Goal: Find specific page/section: Find specific page/section

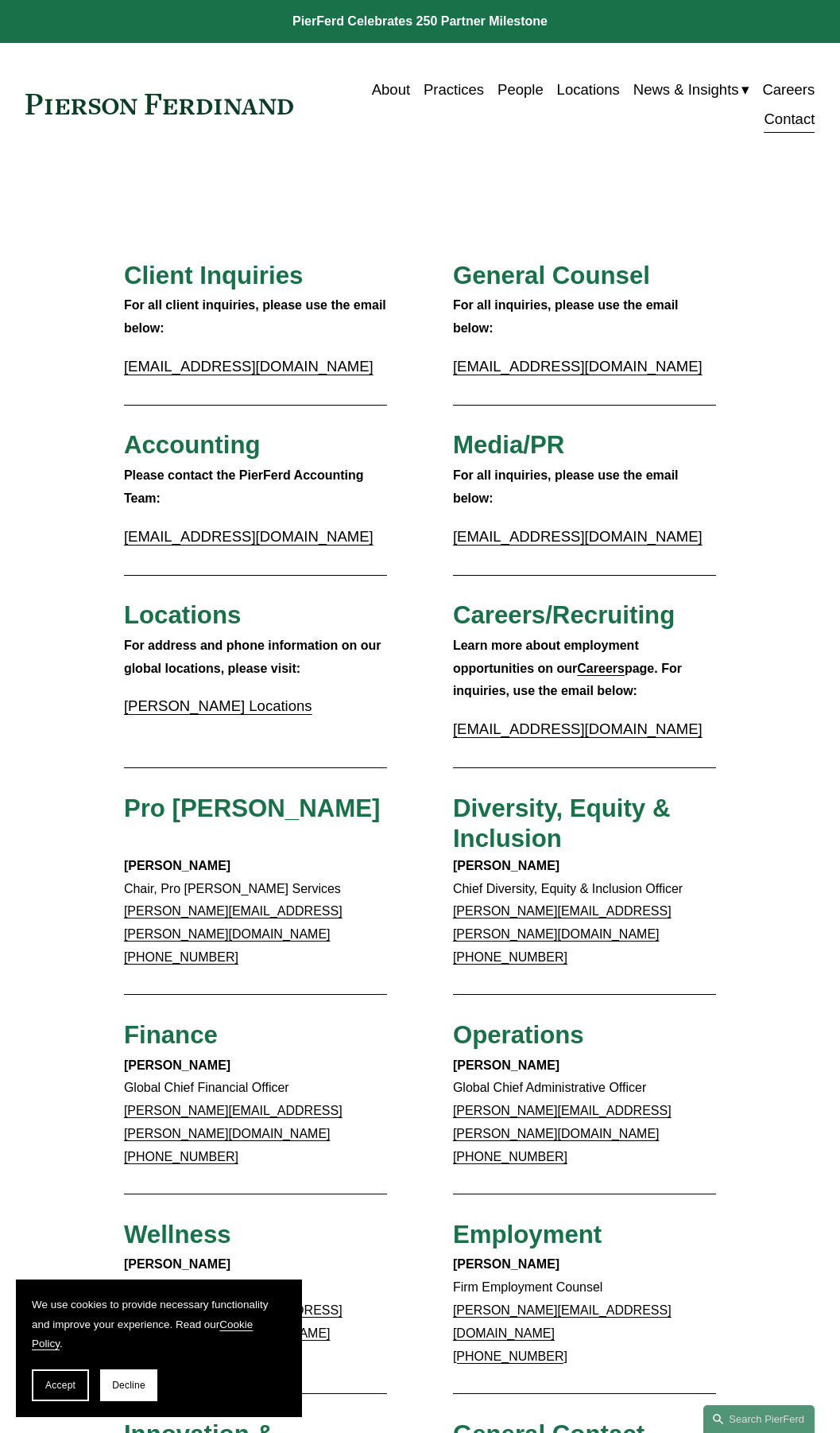
click at [589, 83] on link "Locations" at bounding box center [589, 89] width 63 height 29
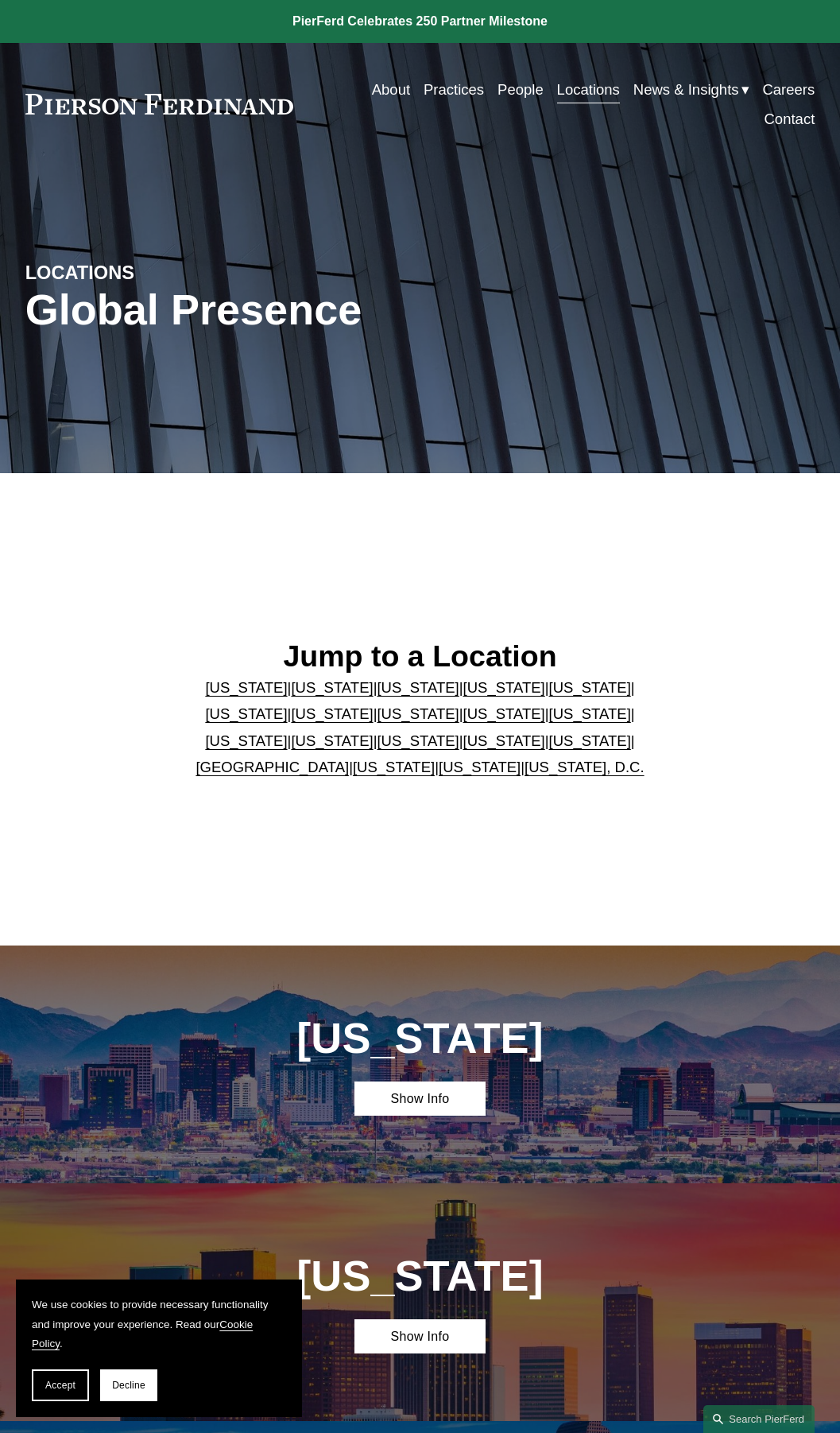
click at [553, 764] on link "[US_STATE], D.C." at bounding box center [585, 767] width 120 height 16
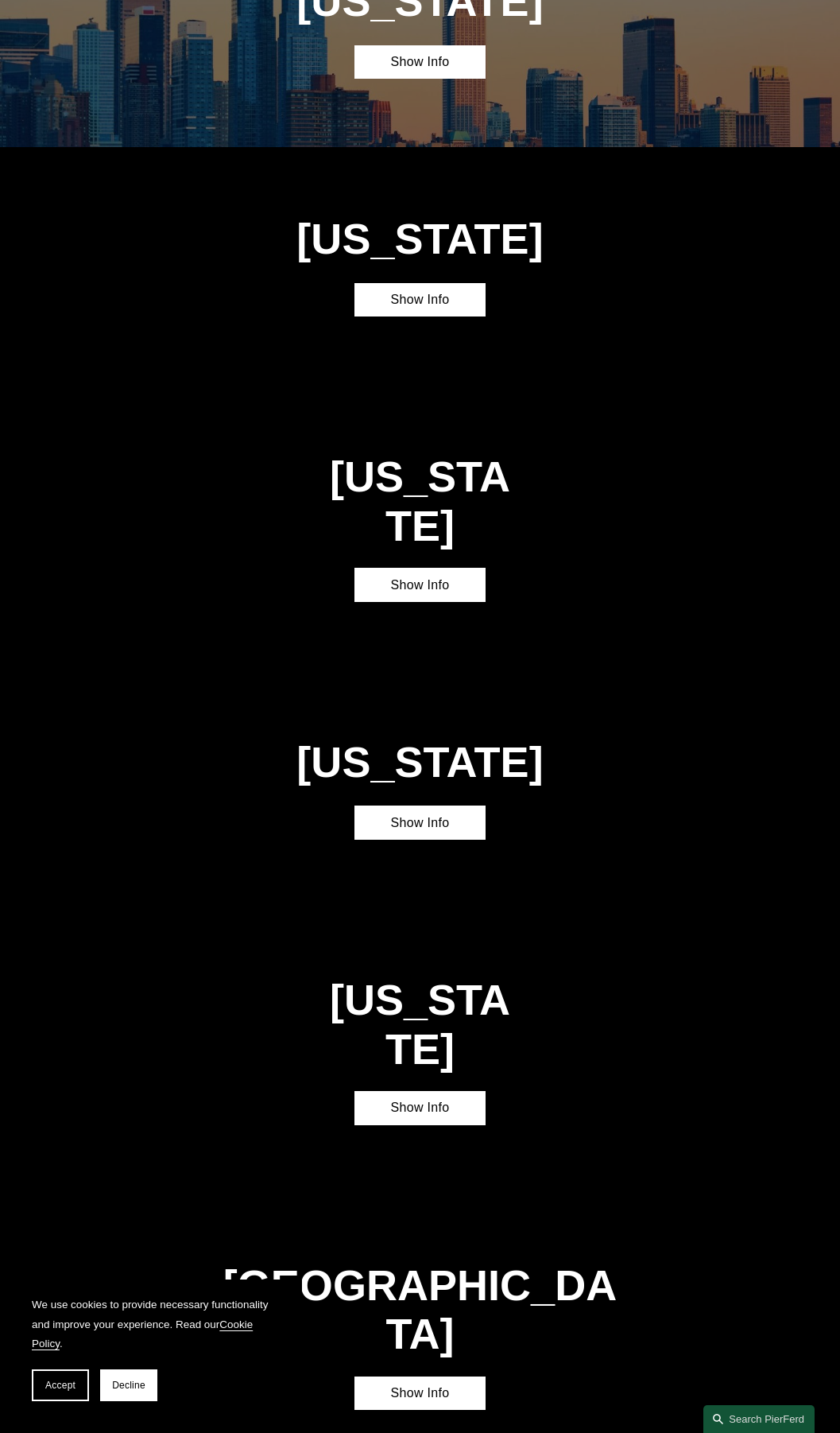
scroll to position [4568, 0]
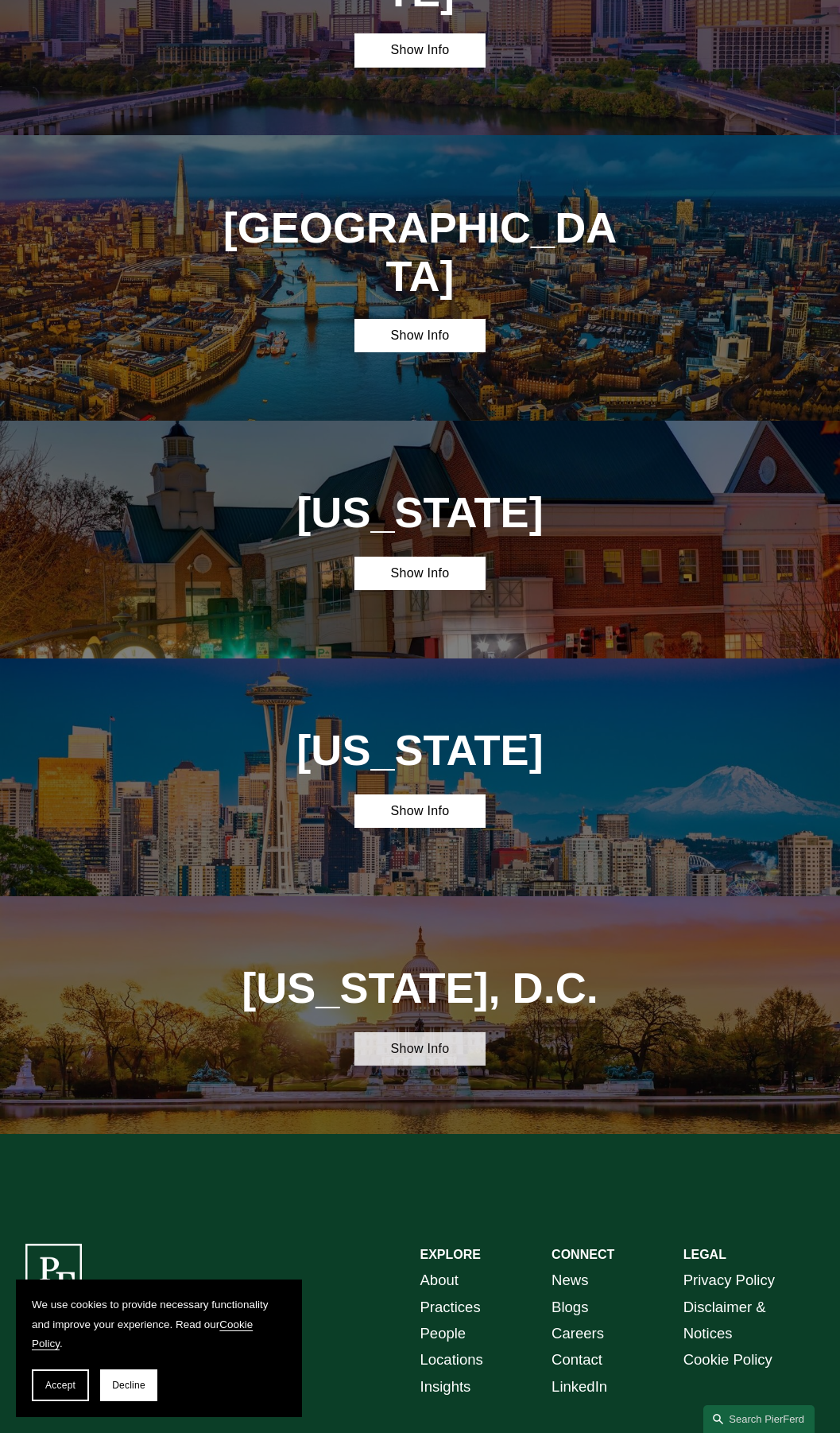
click at [432, 1033] on link "Show Info" at bounding box center [420, 1050] width 132 height 35
